Goal: Task Accomplishment & Management: Complete application form

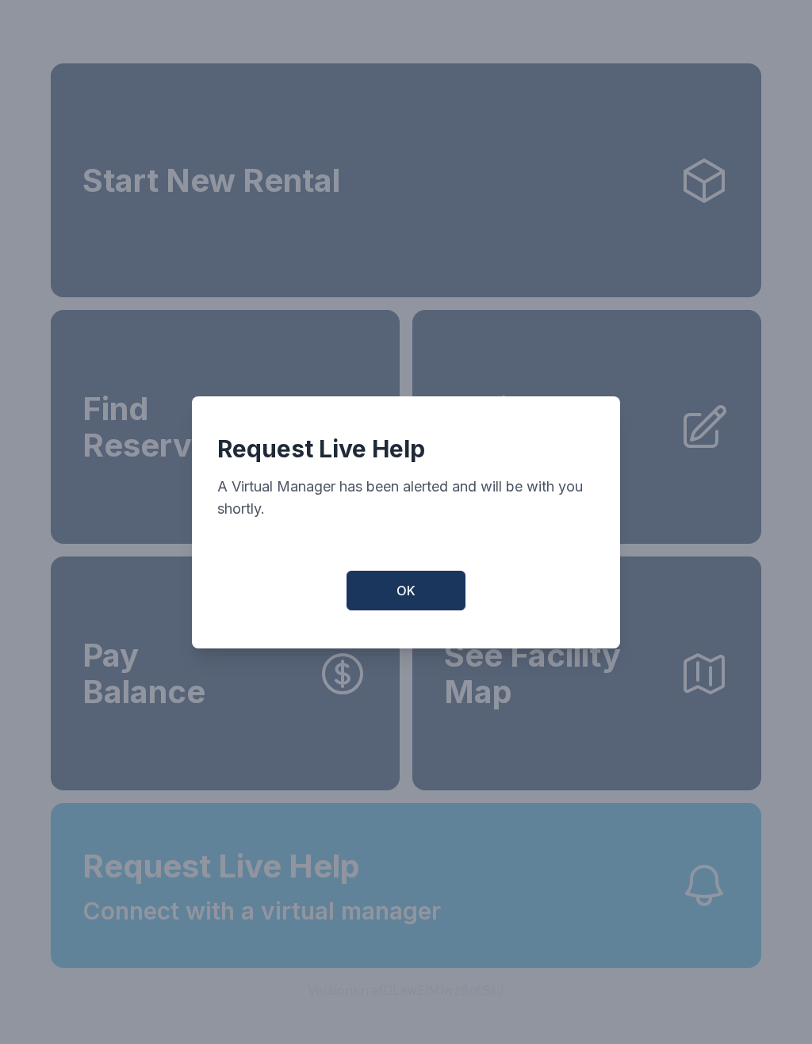
click at [424, 595] on button "OK" at bounding box center [405, 591] width 119 height 40
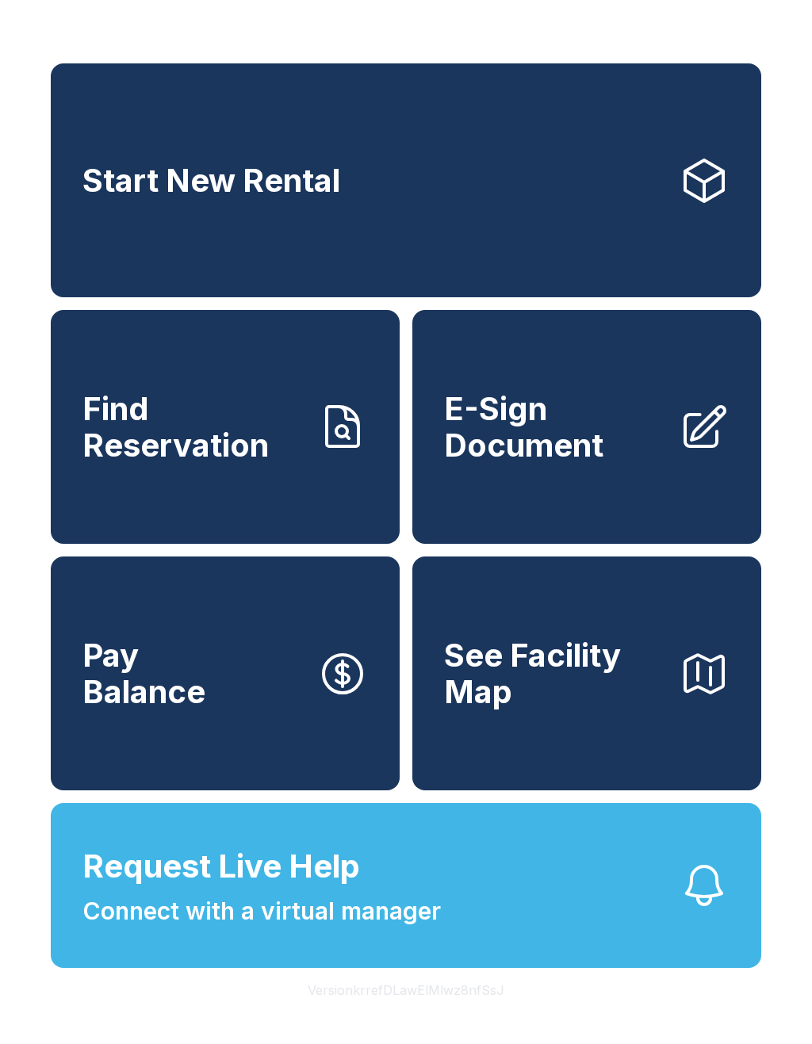
click at [570, 435] on span "E-Sign Document" at bounding box center [555, 427] width 222 height 72
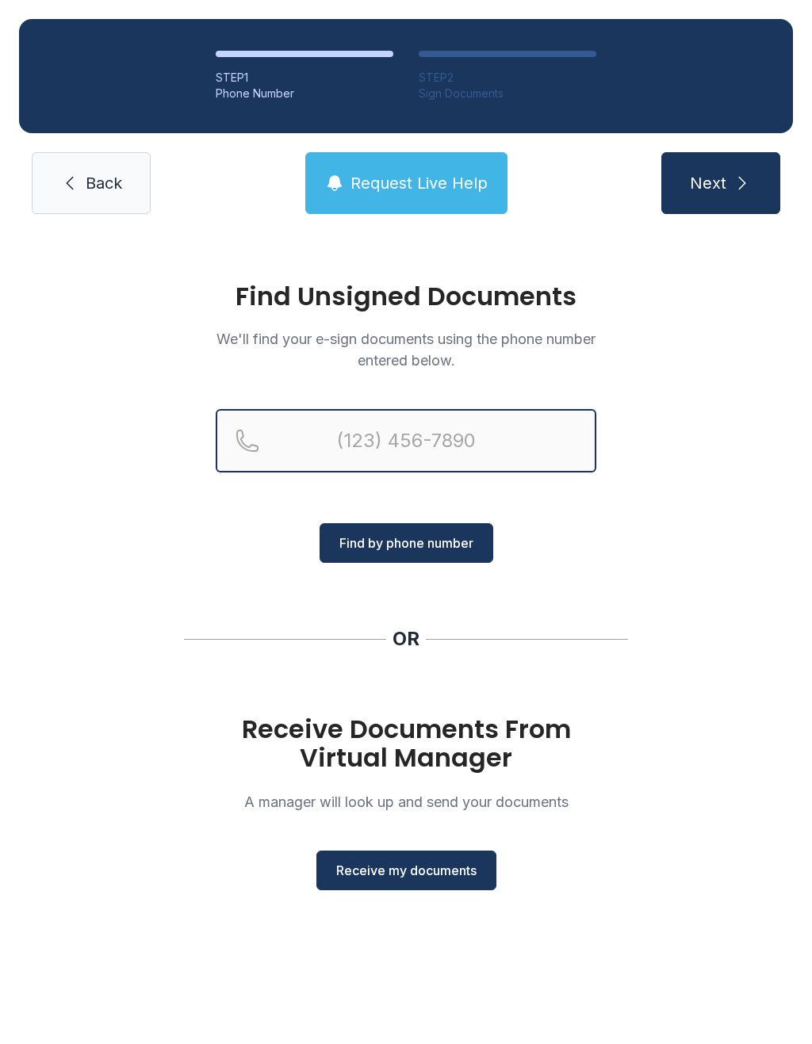
click at [499, 463] on input "Reservation phone number" at bounding box center [406, 440] width 380 height 63
type input "("
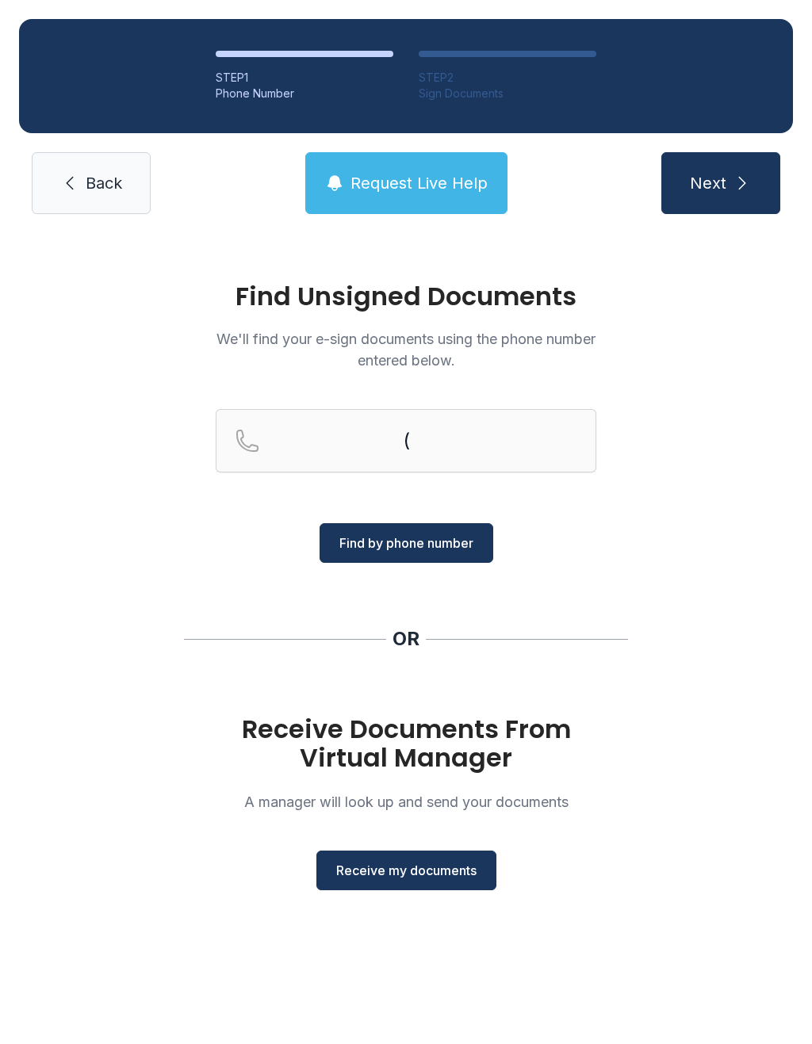
click at [743, 590] on div "Find Unsigned Documents We'll find your e-sign documents using the phone number…" at bounding box center [406, 593] width 812 height 720
click at [476, 431] on input "Reservation phone number" at bounding box center [406, 440] width 380 height 63
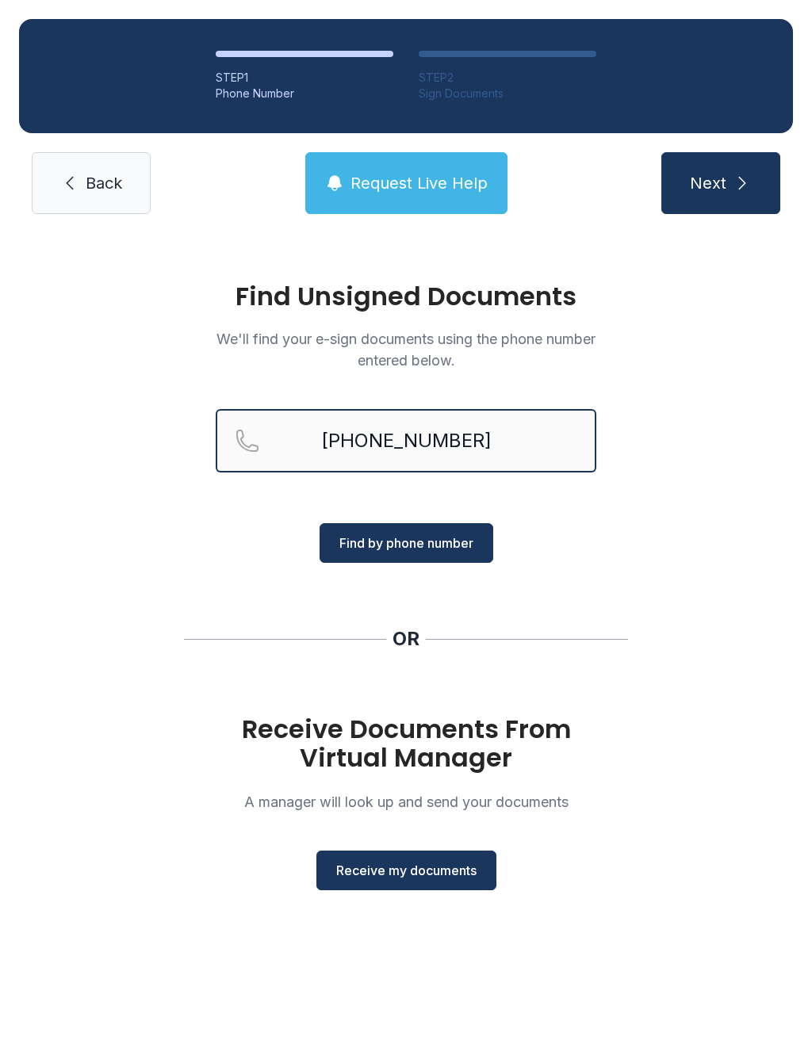
type input "[PHONE_NUMBER]"
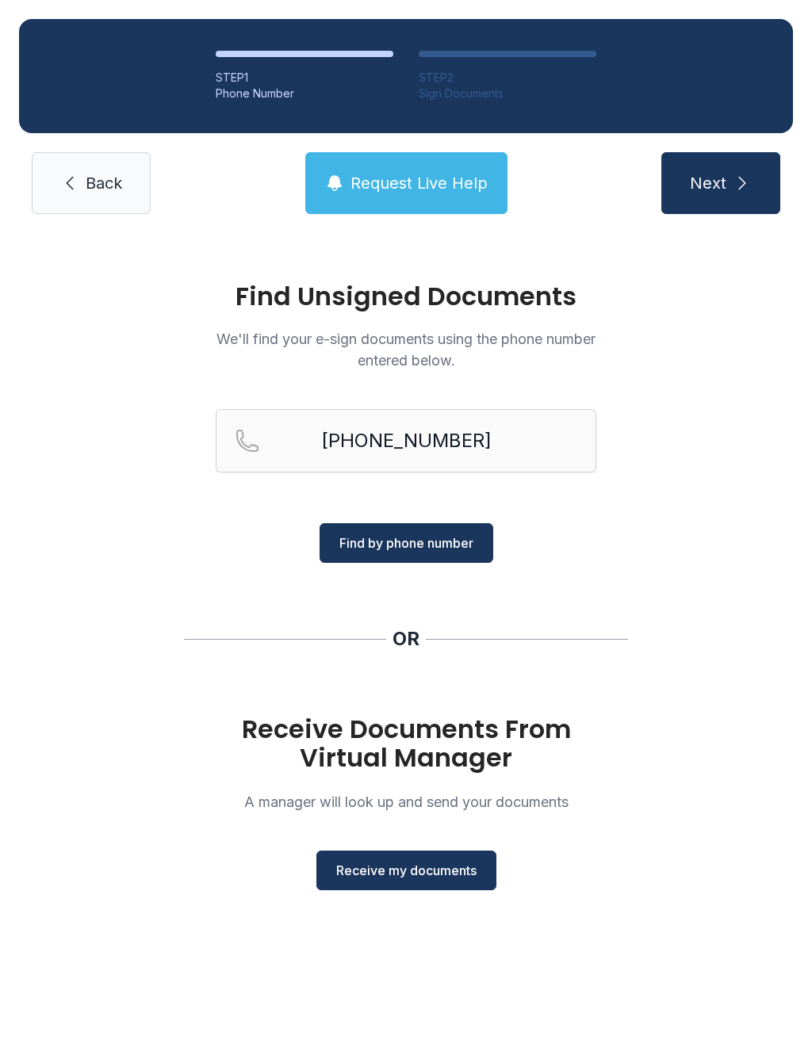
click at [443, 549] on span "Find by phone number" at bounding box center [406, 542] width 134 height 19
click at [416, 547] on span "Find by phone number" at bounding box center [406, 542] width 134 height 19
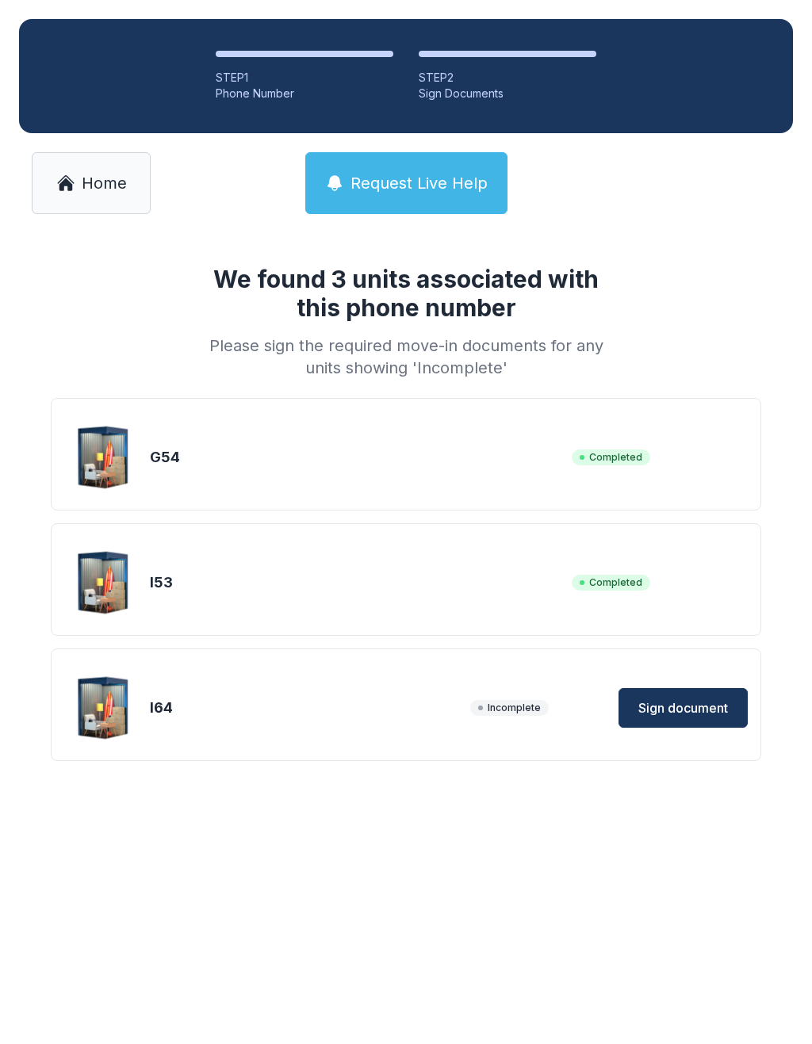
click at [685, 704] on span "Sign document" at bounding box center [683, 707] width 90 height 19
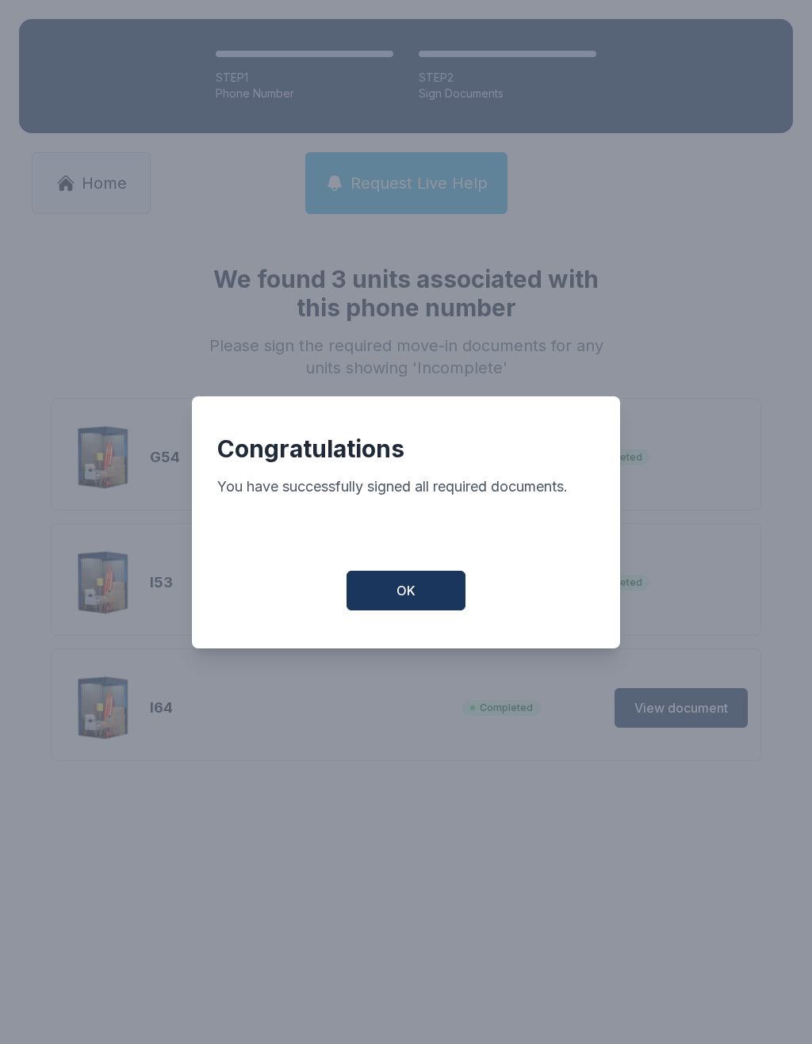
click at [418, 607] on button "OK" at bounding box center [405, 591] width 119 height 40
